Goal: Task Accomplishment & Management: Manage account settings

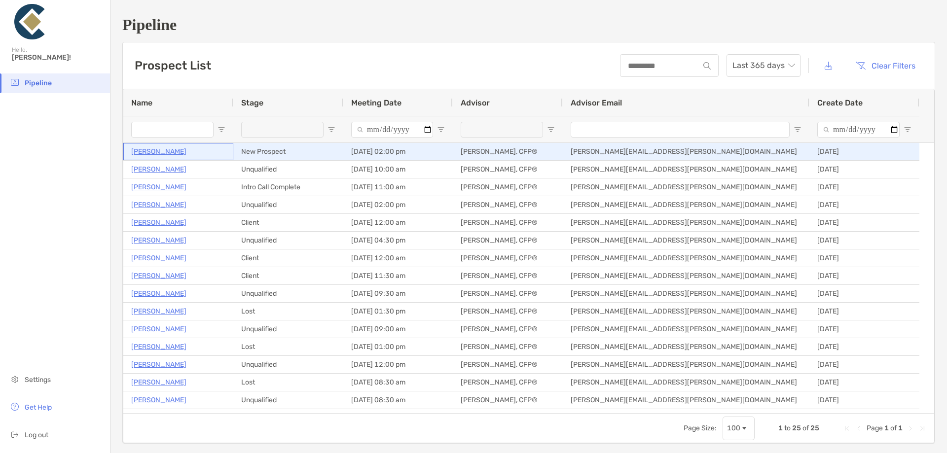
click at [163, 154] on p "[PERSON_NAME]" at bounding box center [158, 151] width 55 height 12
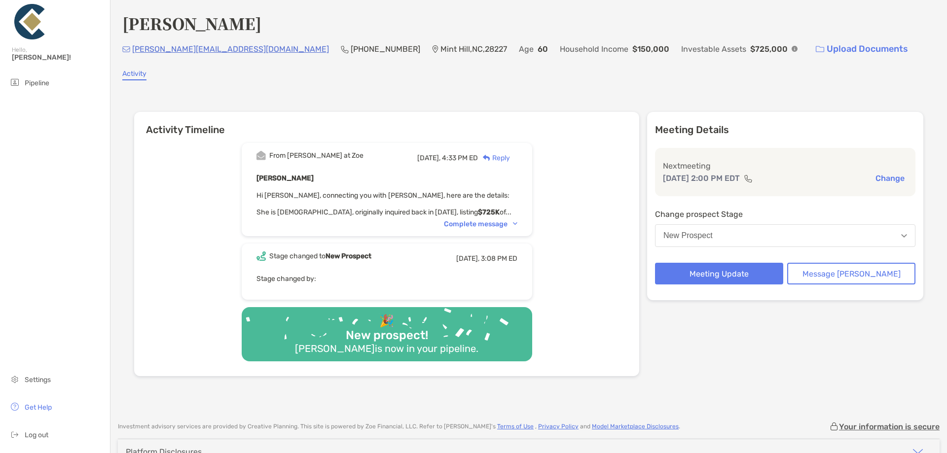
click at [487, 221] on div "Complete message" at bounding box center [480, 224] width 73 height 8
